Goal: Task Accomplishment & Management: Complete application form

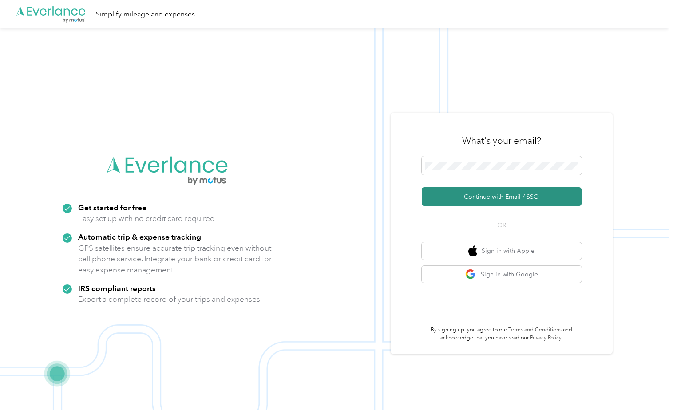
click at [468, 199] on button "Continue with Email / SSO" at bounding box center [502, 196] width 160 height 19
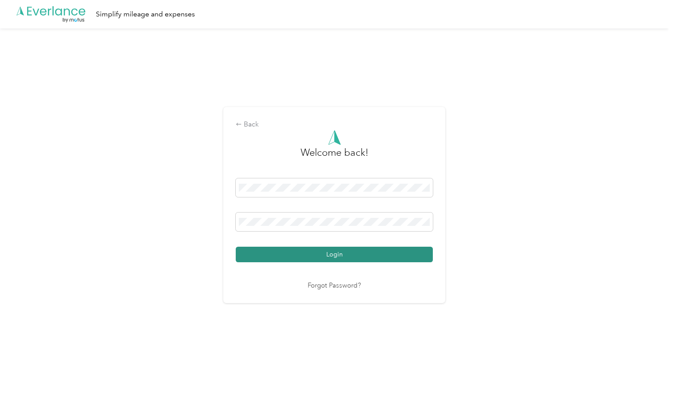
click at [329, 250] on button "Login" at bounding box center [334, 255] width 197 height 16
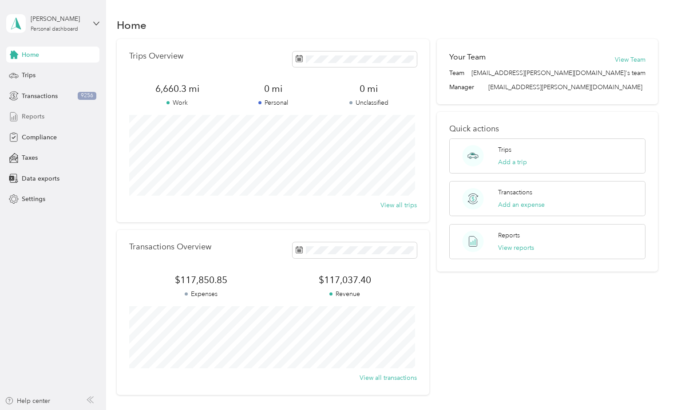
click at [40, 115] on span "Reports" at bounding box center [33, 116] width 23 height 9
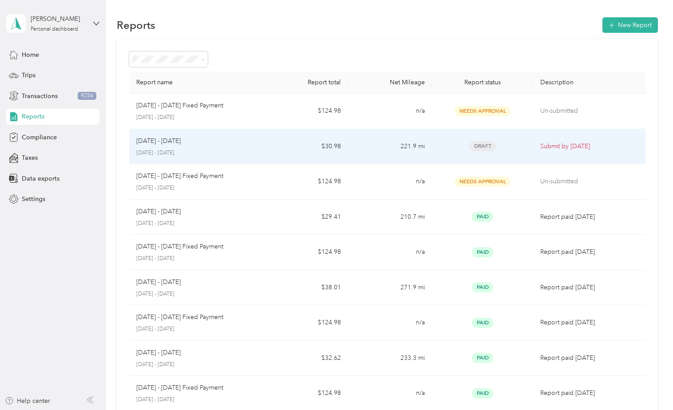
click at [562, 145] on p "Submit by [DATE]" at bounding box center [589, 147] width 98 height 10
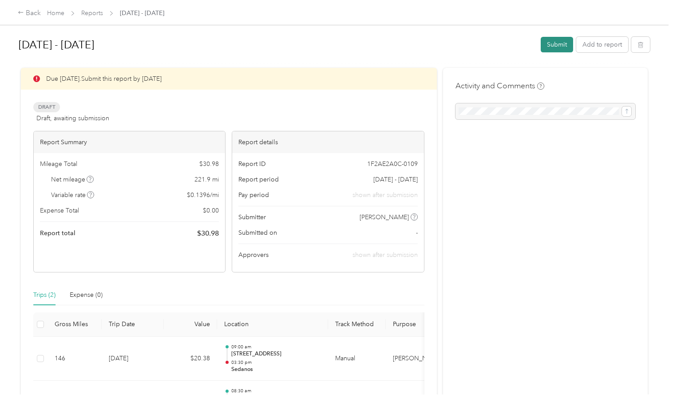
click at [552, 48] on button "Submit" at bounding box center [557, 45] width 32 height 16
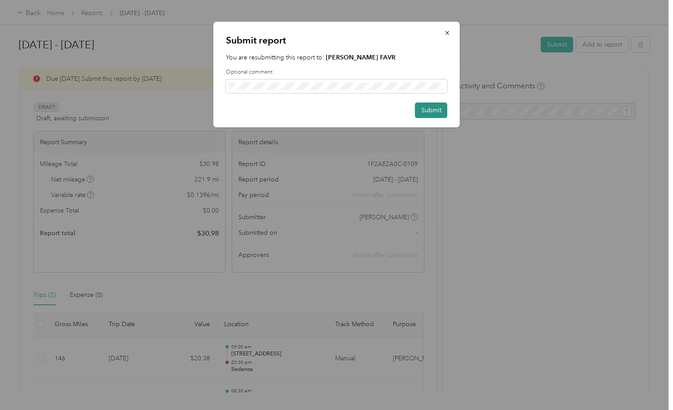
click at [436, 107] on button "Submit" at bounding box center [431, 111] width 32 height 16
